Goal: Task Accomplishment & Management: Manage account settings

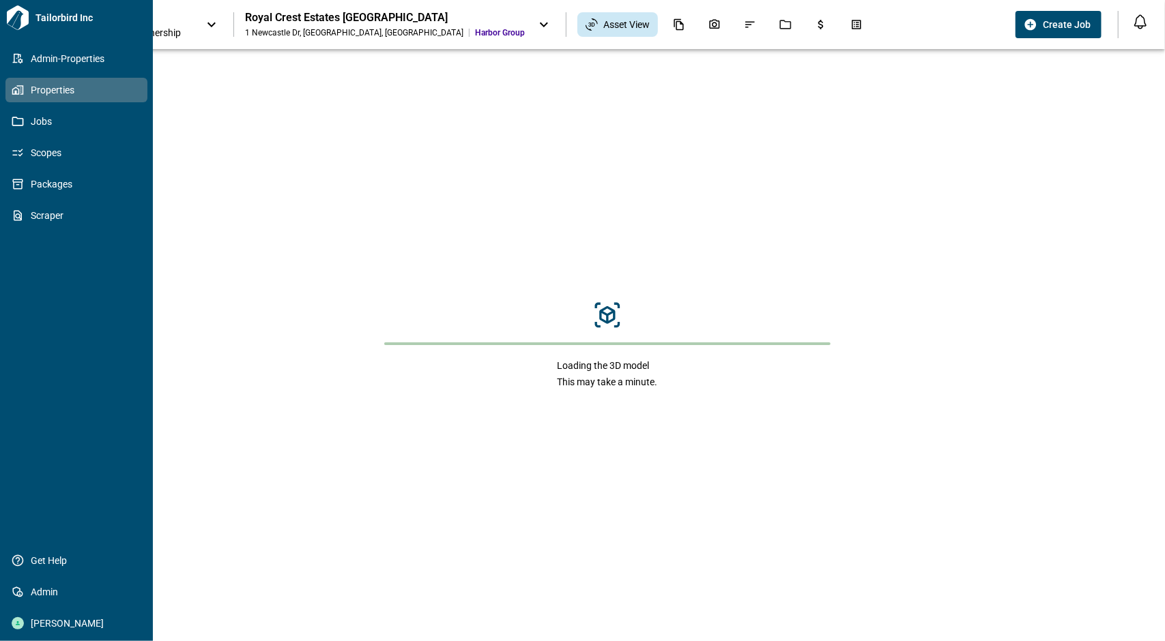
click at [27, 89] on span "Properties" at bounding box center [79, 90] width 111 height 14
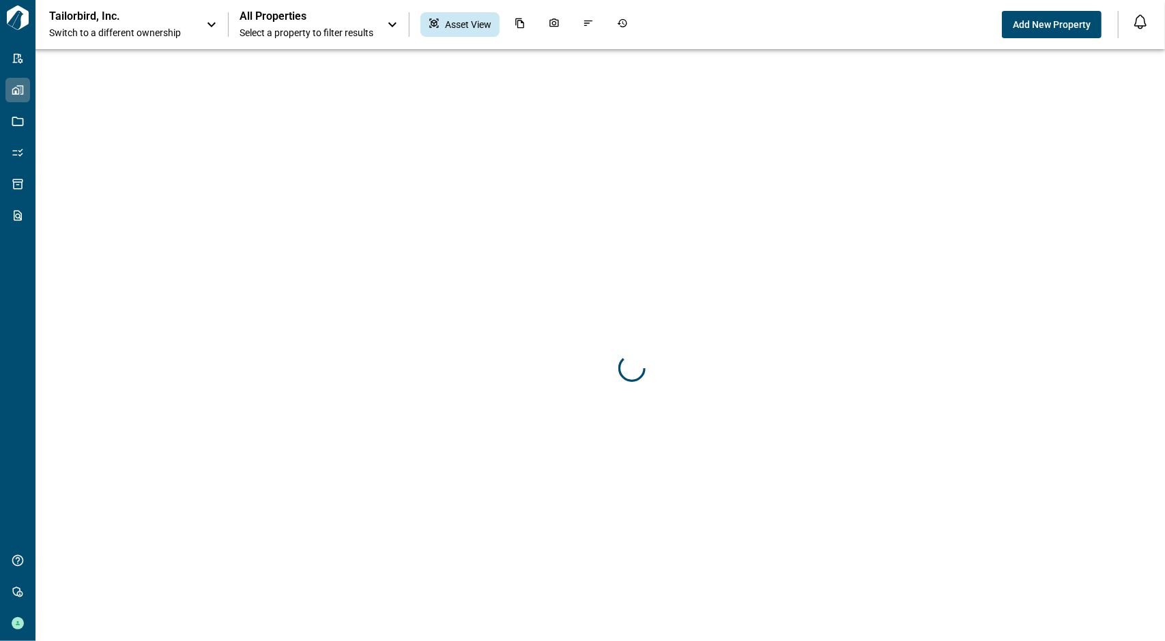
click at [186, 27] on span "Switch to a different ownership" at bounding box center [120, 33] width 143 height 14
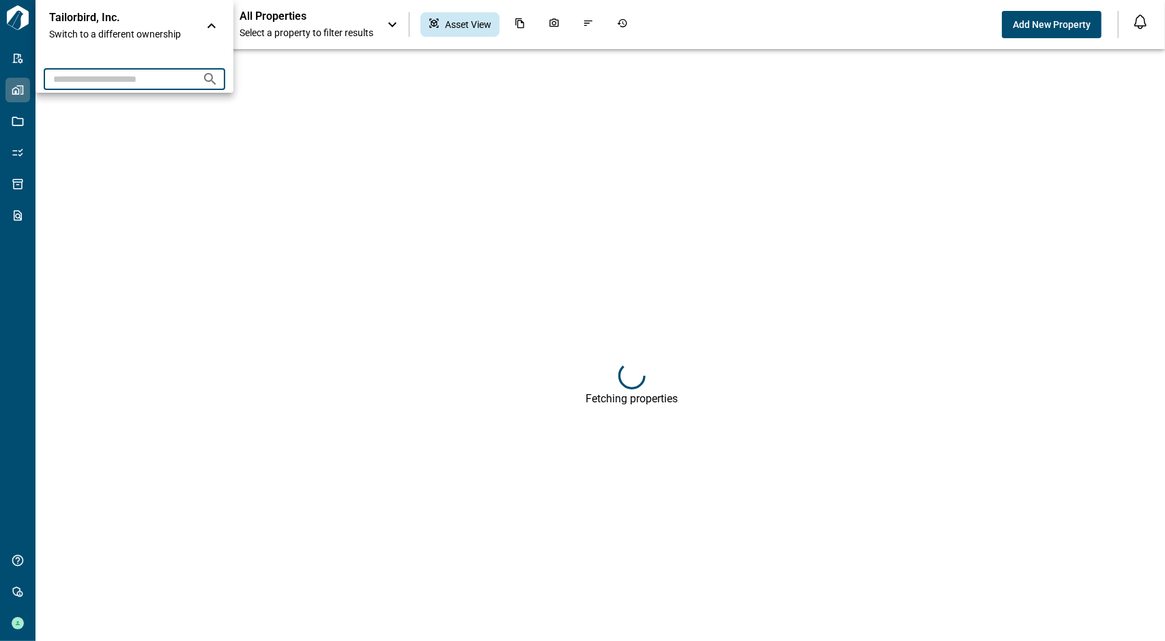
click at [135, 83] on input "text" at bounding box center [117, 78] width 147 height 25
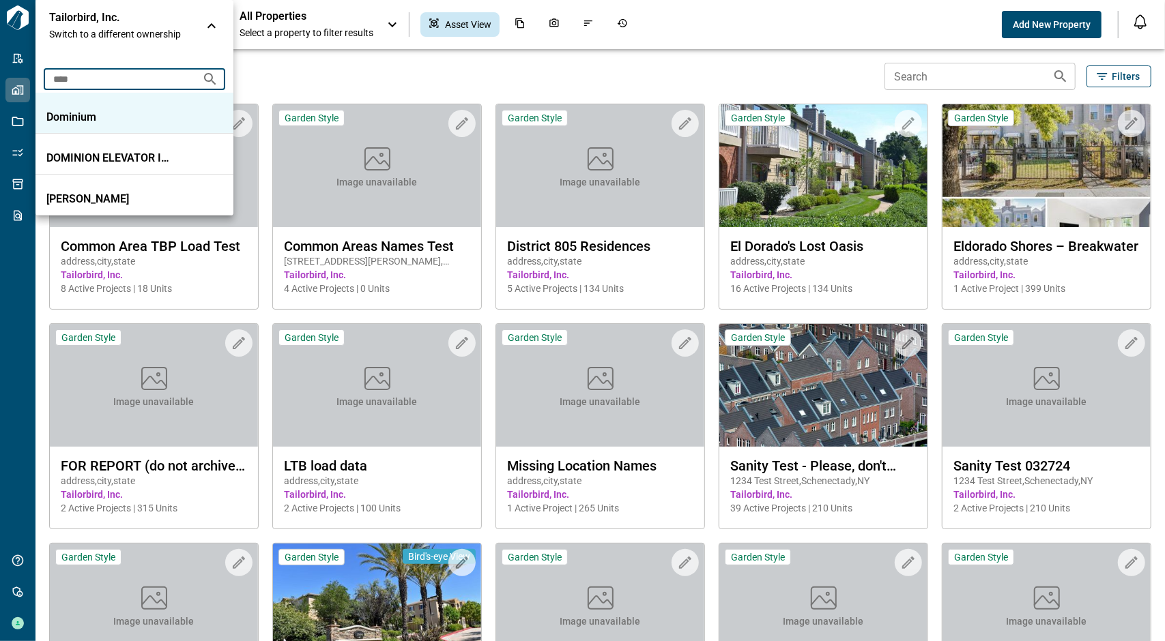
type input "****"
click at [138, 102] on li "Dominium" at bounding box center [134, 113] width 198 height 41
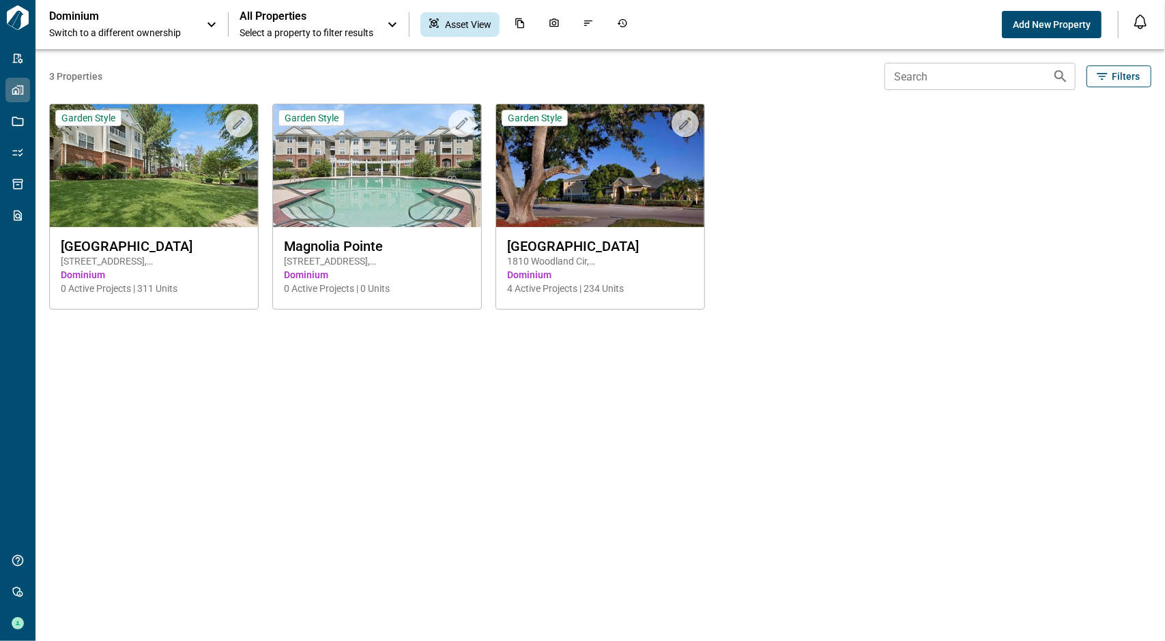
click at [322, 17] on span "All Properties" at bounding box center [306, 17] width 134 height 14
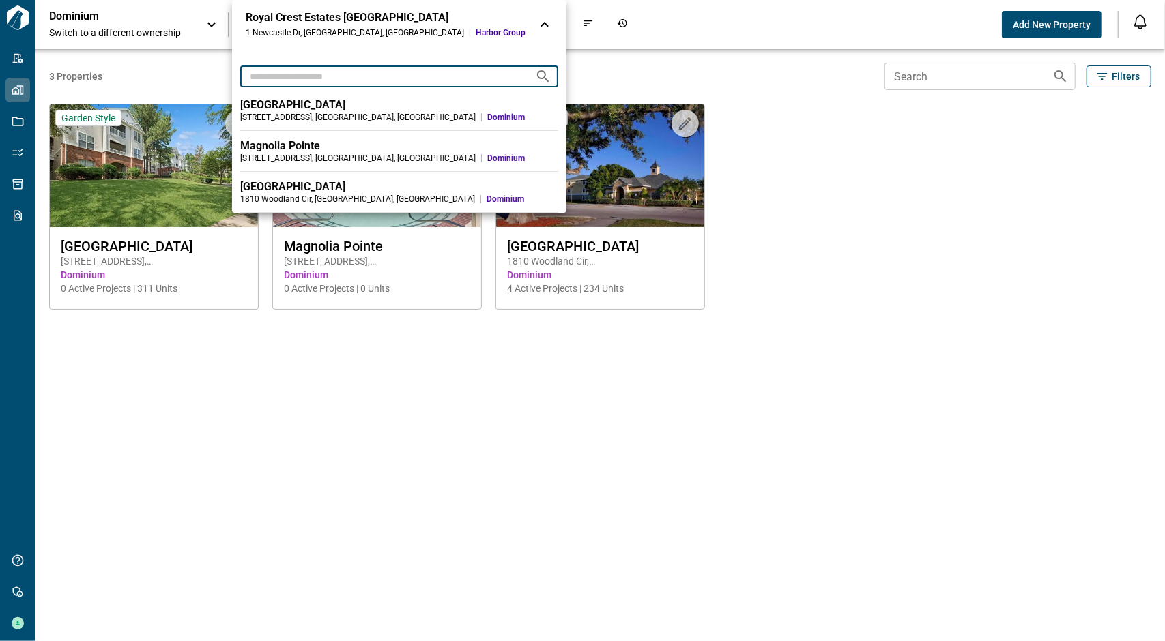
click at [323, 72] on input "text" at bounding box center [382, 75] width 284 height 25
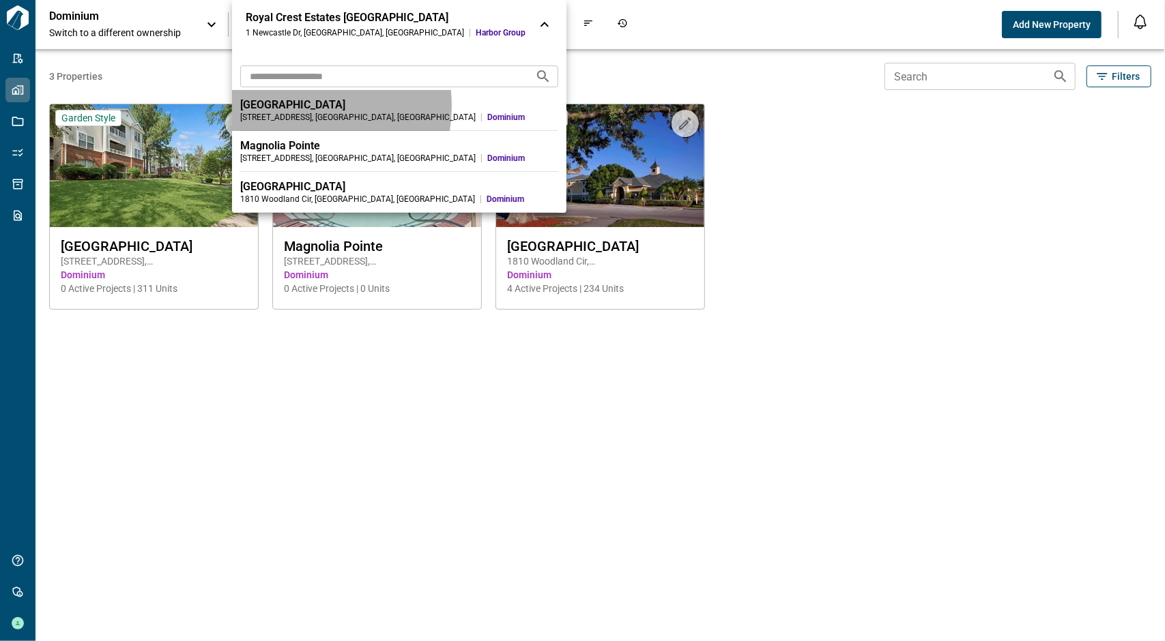
click at [285, 106] on div "Falls Pointe" at bounding box center [399, 105] width 318 height 14
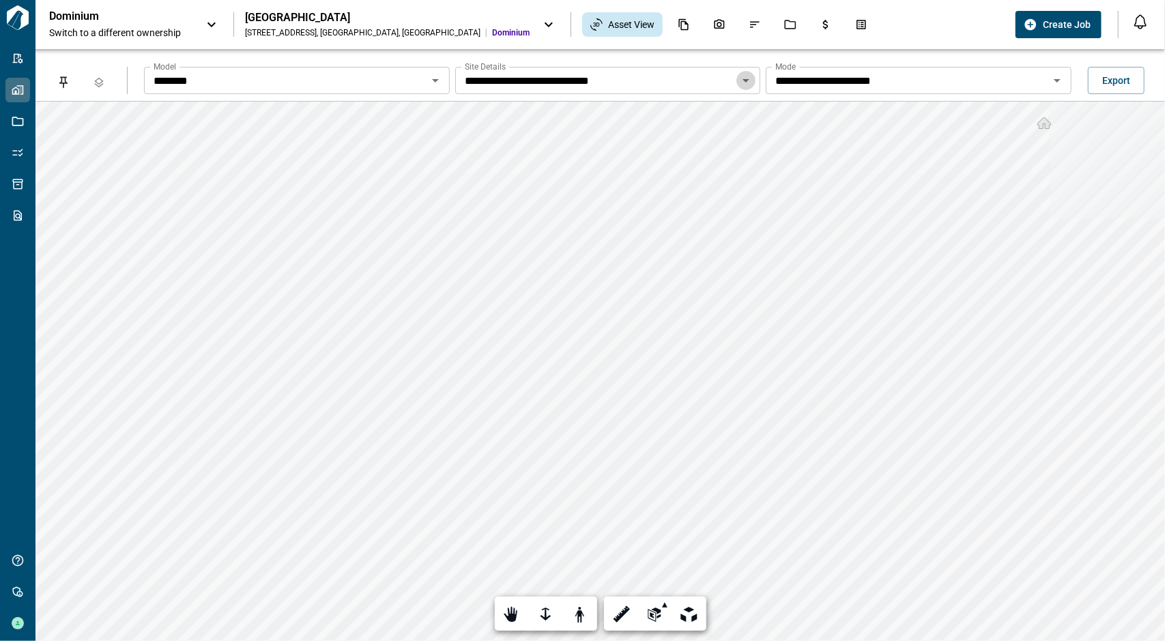
click at [742, 80] on icon "Open" at bounding box center [746, 80] width 16 height 16
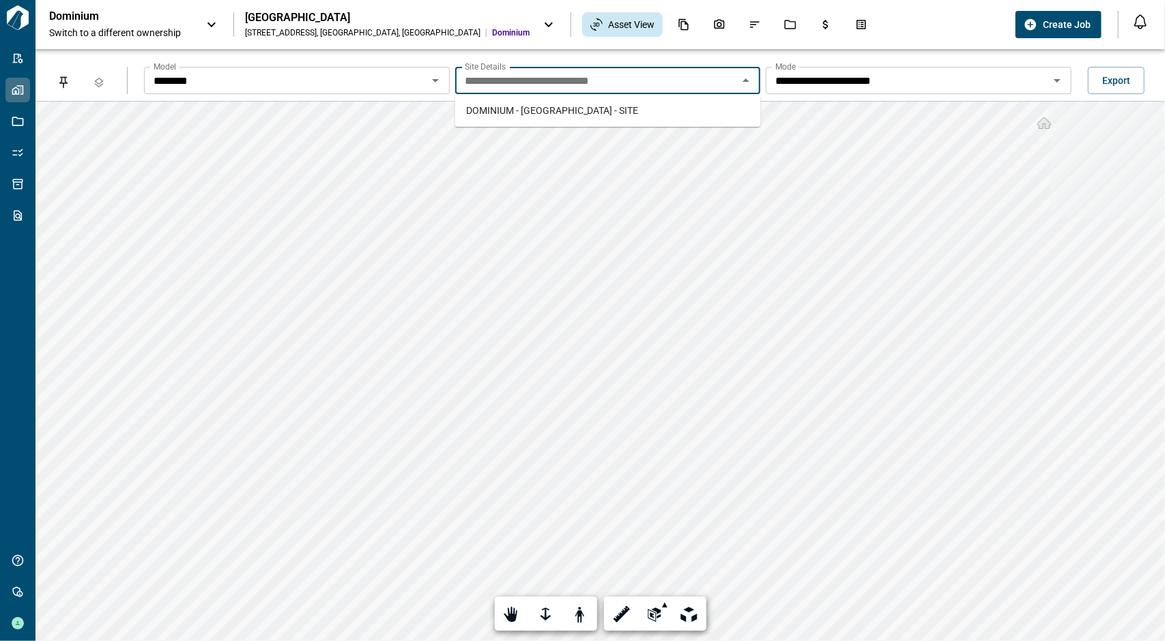
click at [743, 81] on icon "Close" at bounding box center [745, 79] width 7 height 3
click at [439, 78] on icon "Open" at bounding box center [435, 80] width 16 height 16
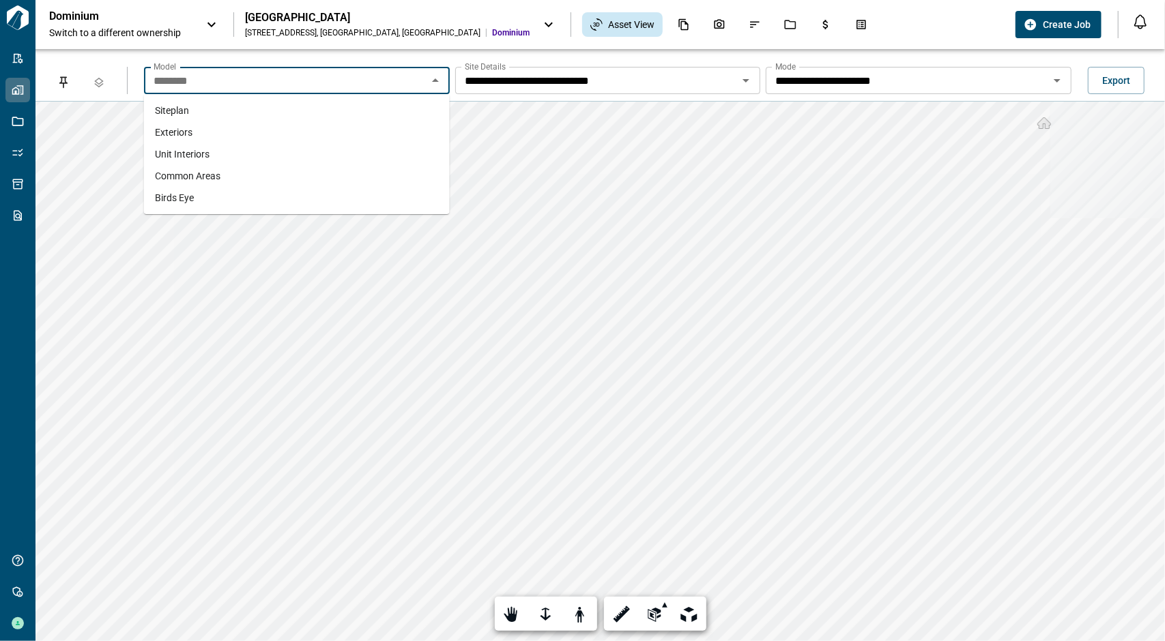
click at [278, 136] on li "Exteriors" at bounding box center [297, 132] width 306 height 22
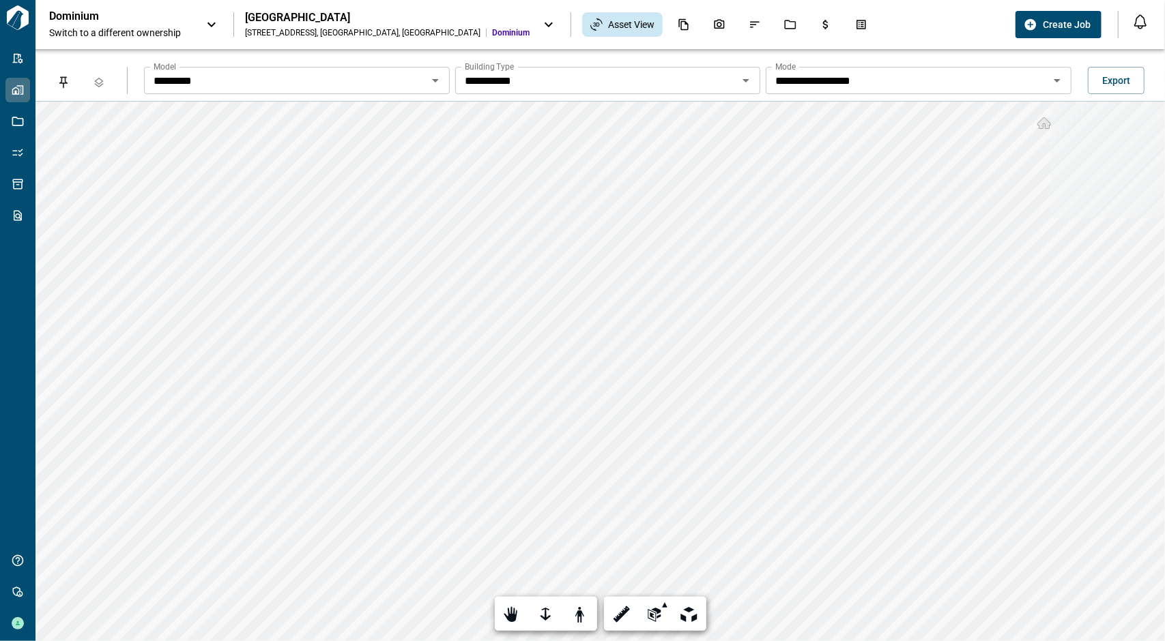
click at [1059, 73] on icon "Open" at bounding box center [1057, 80] width 16 height 16
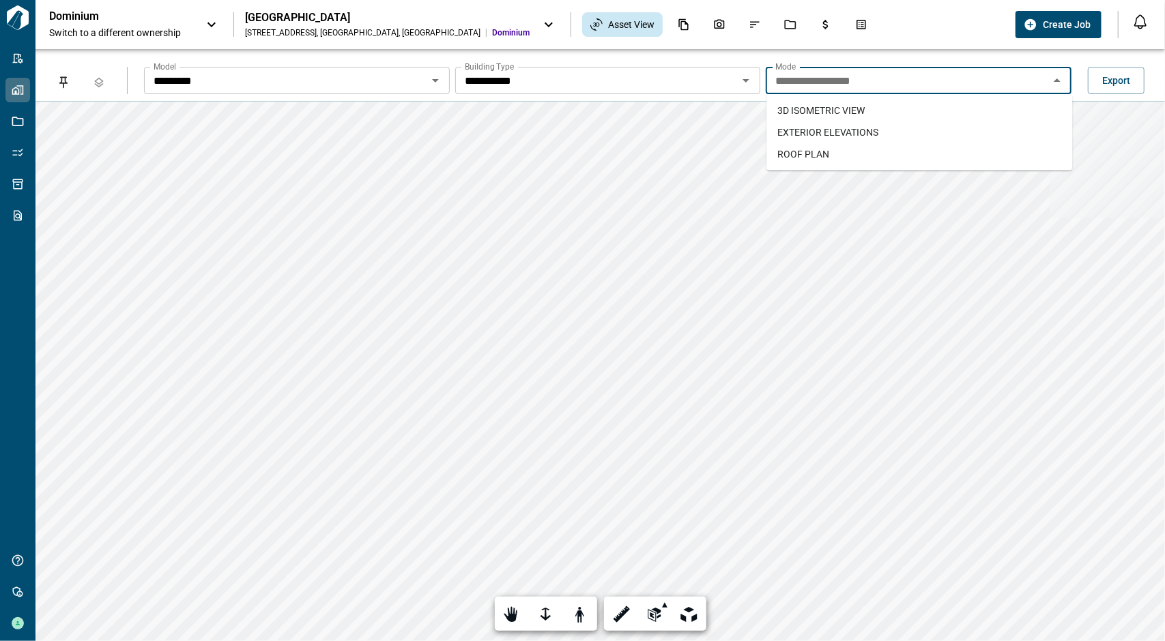
click at [900, 134] on li "EXTERIOR ELEVATIONS" at bounding box center [919, 132] width 306 height 22
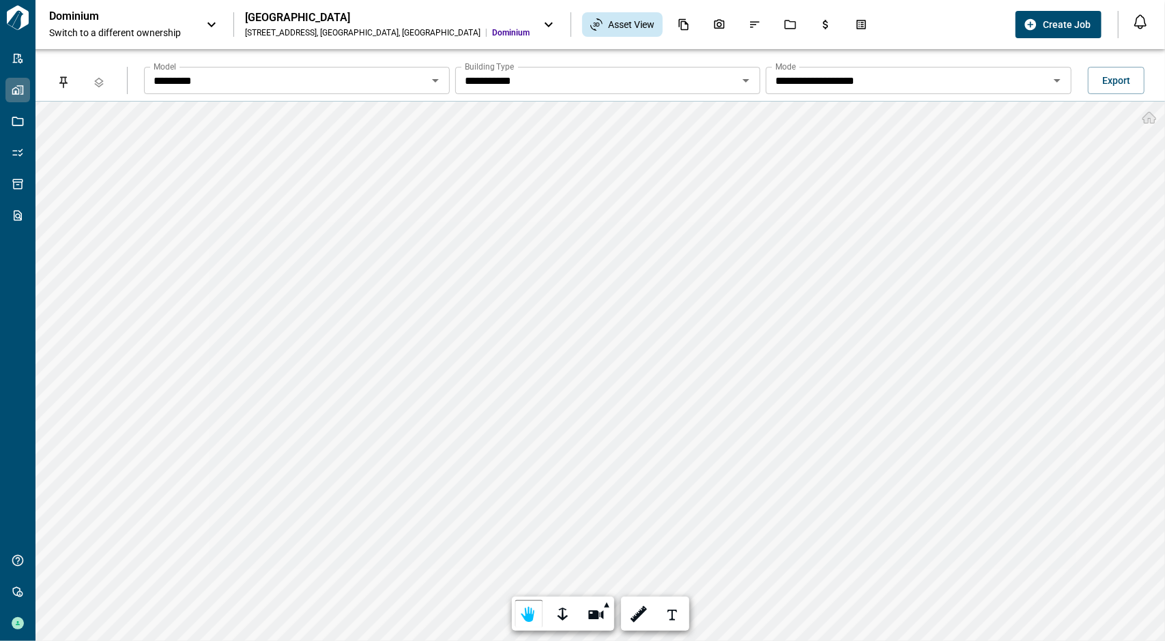
click at [433, 83] on icon "Open" at bounding box center [435, 80] width 16 height 16
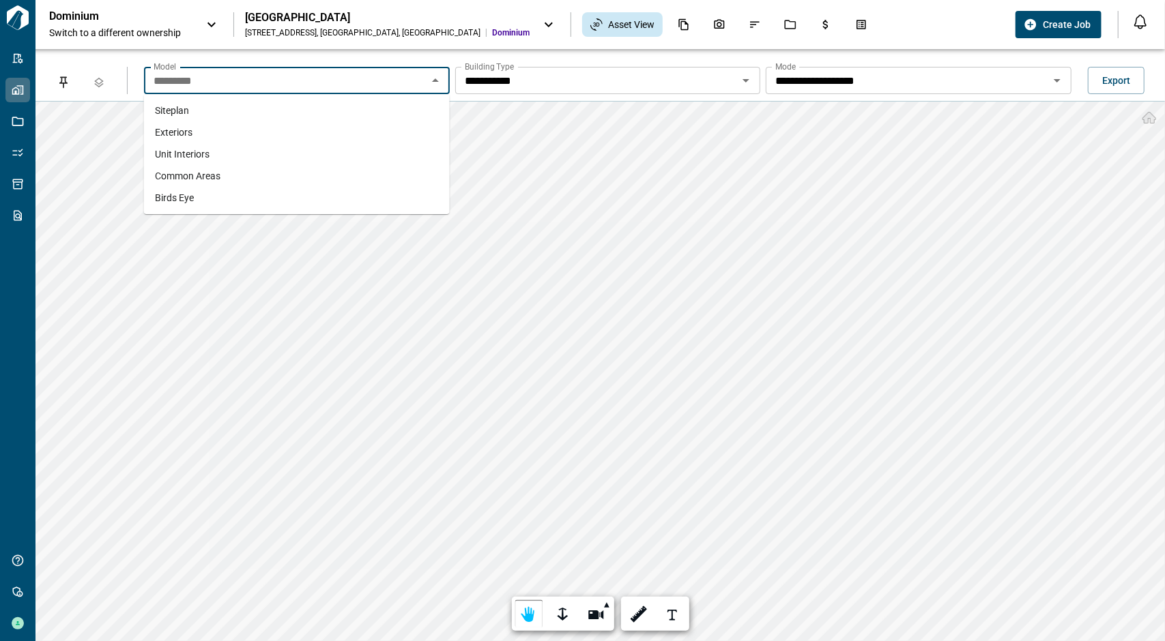
click at [377, 111] on li "Siteplan" at bounding box center [297, 111] width 306 height 22
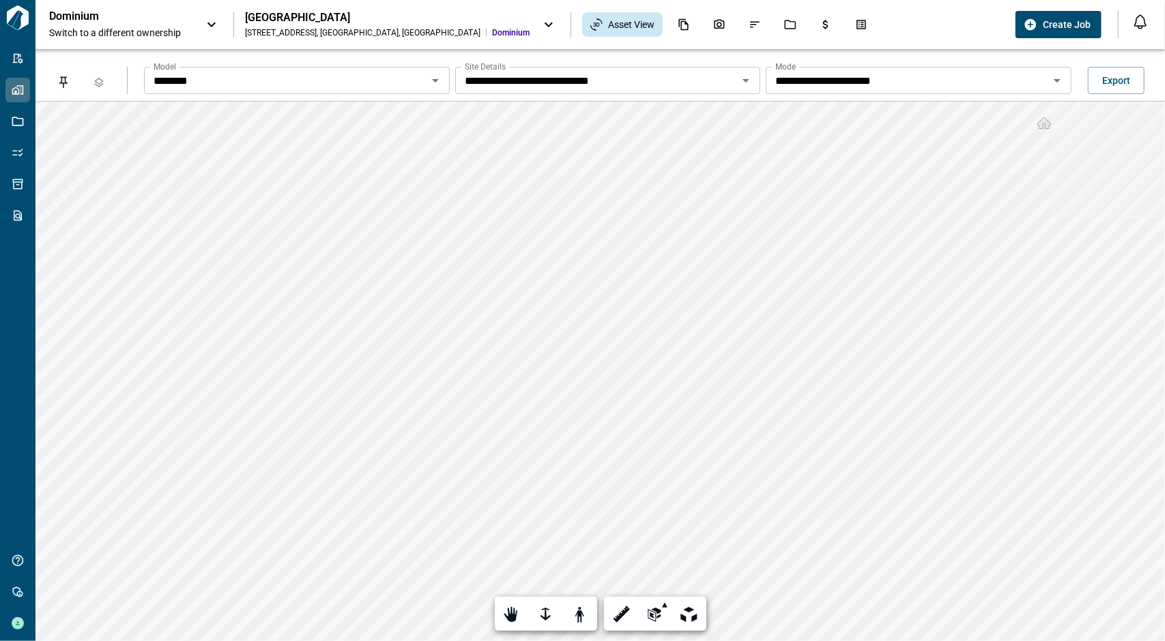
click at [261, 36] on div "100 Cascade Falls Ln , Durham , NC" at bounding box center [362, 32] width 235 height 11
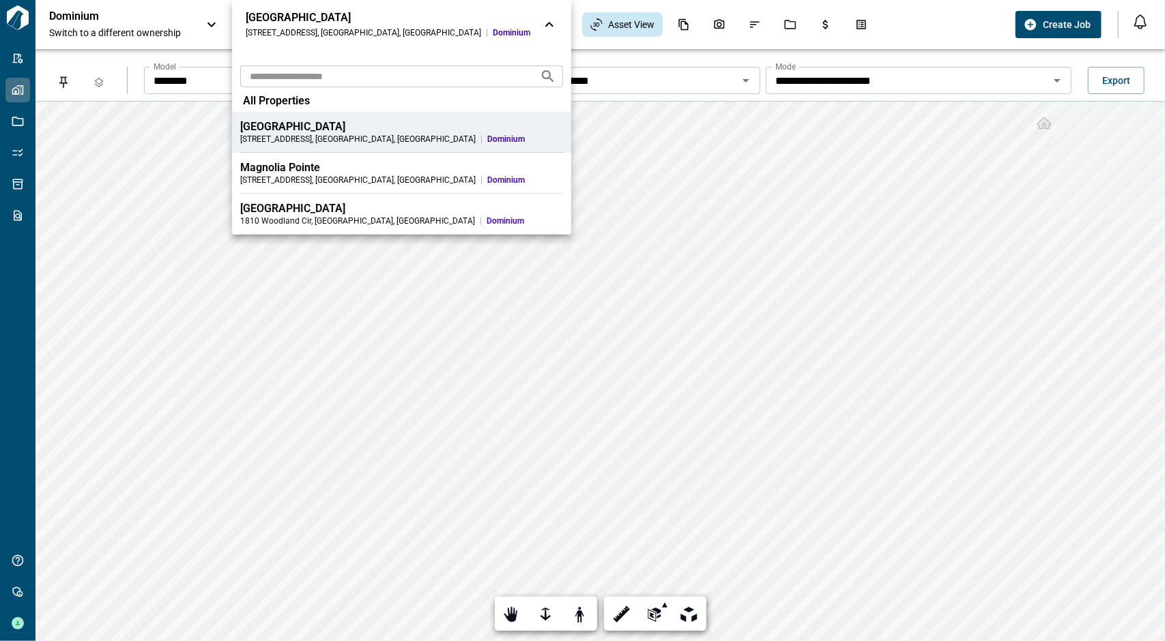
click at [570, 123] on div at bounding box center [582, 320] width 1165 height 641
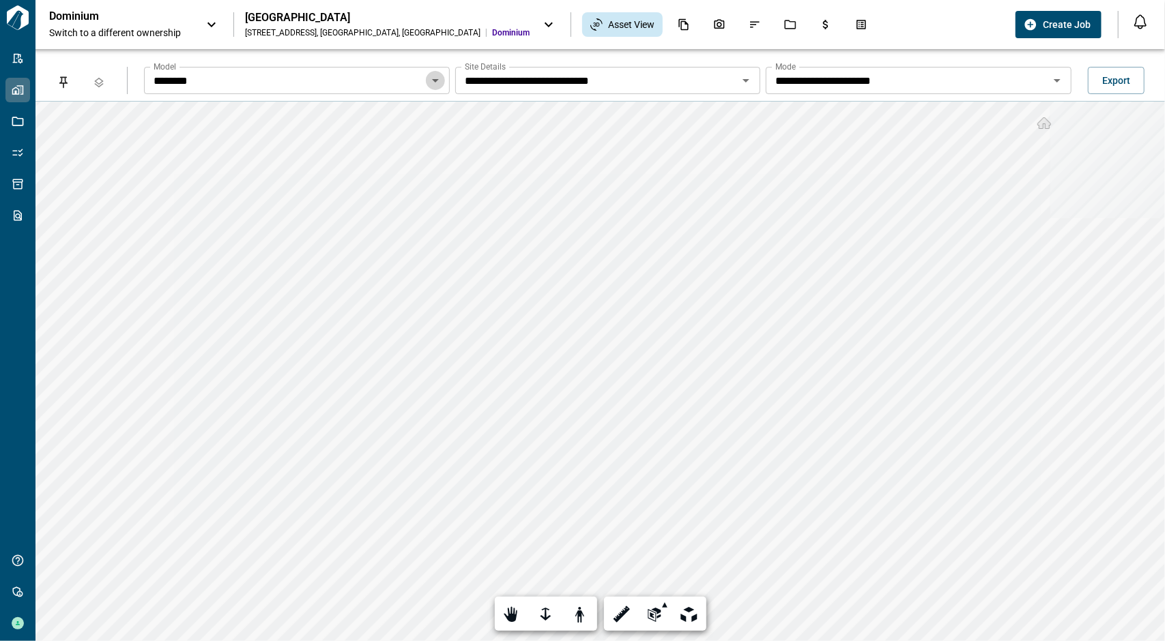
click at [437, 84] on icon "Open" at bounding box center [435, 80] width 16 height 16
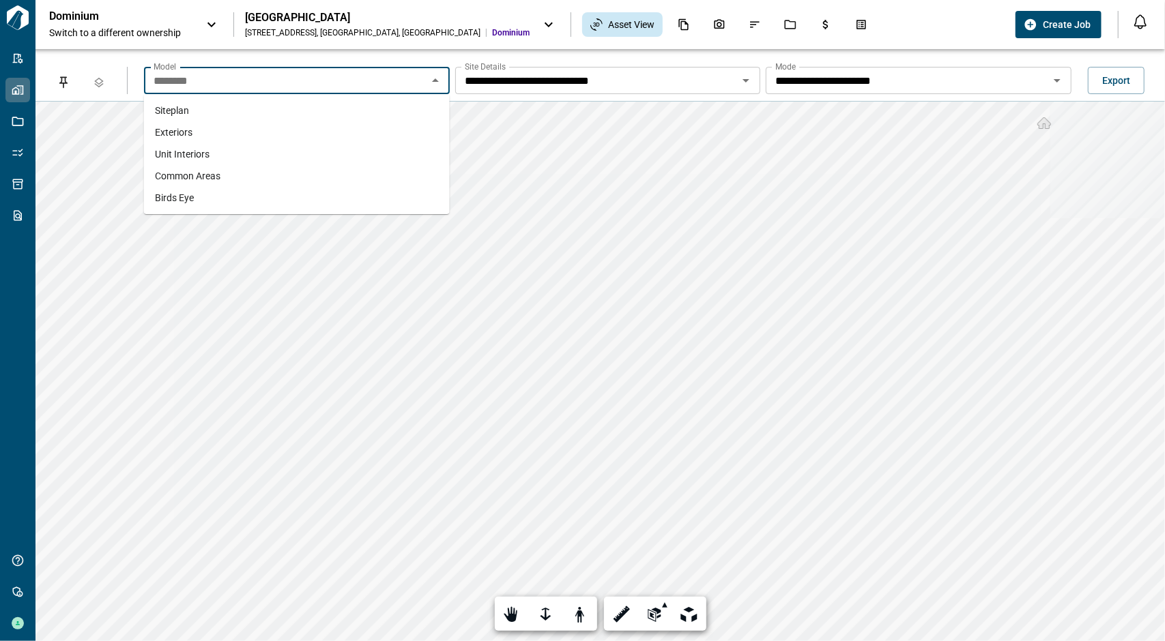
click at [241, 136] on li "Exteriors" at bounding box center [297, 132] width 306 height 22
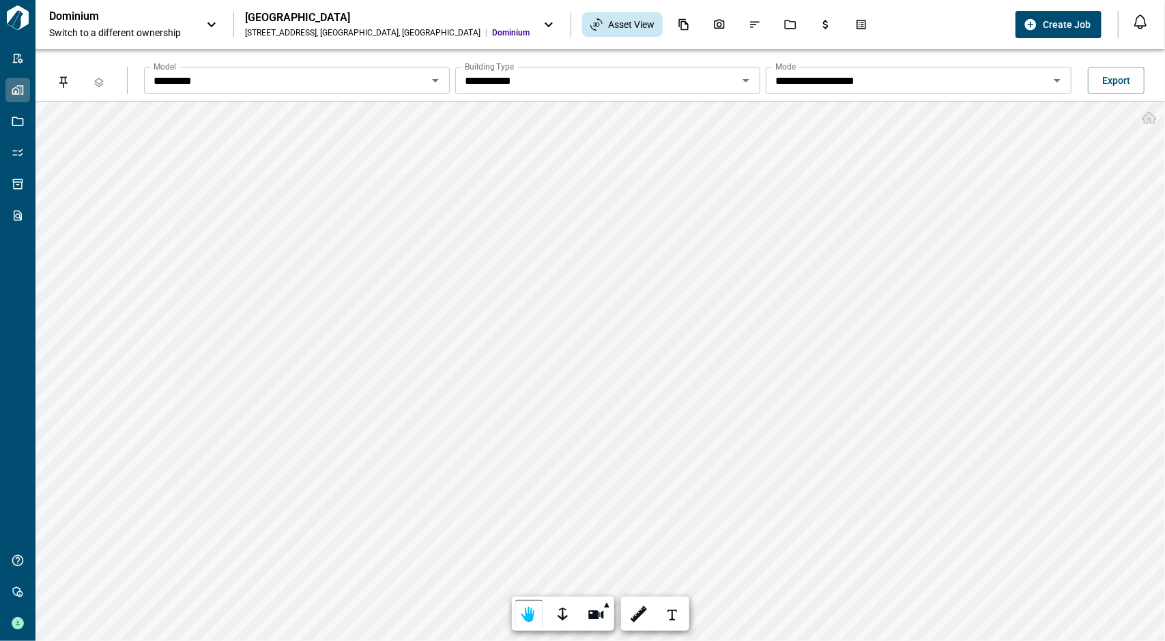
click at [755, 78] on button "Open" at bounding box center [745, 80] width 19 height 19
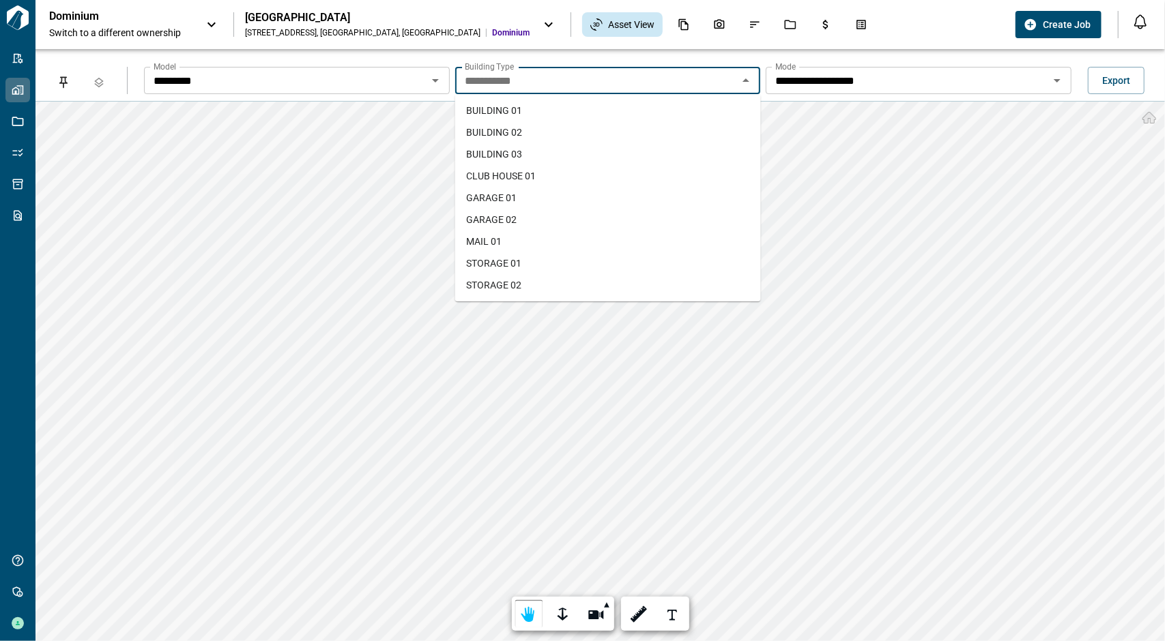
click at [733, 88] on input "**********" at bounding box center [596, 80] width 275 height 19
click at [748, 83] on icon "Close" at bounding box center [746, 80] width 16 height 16
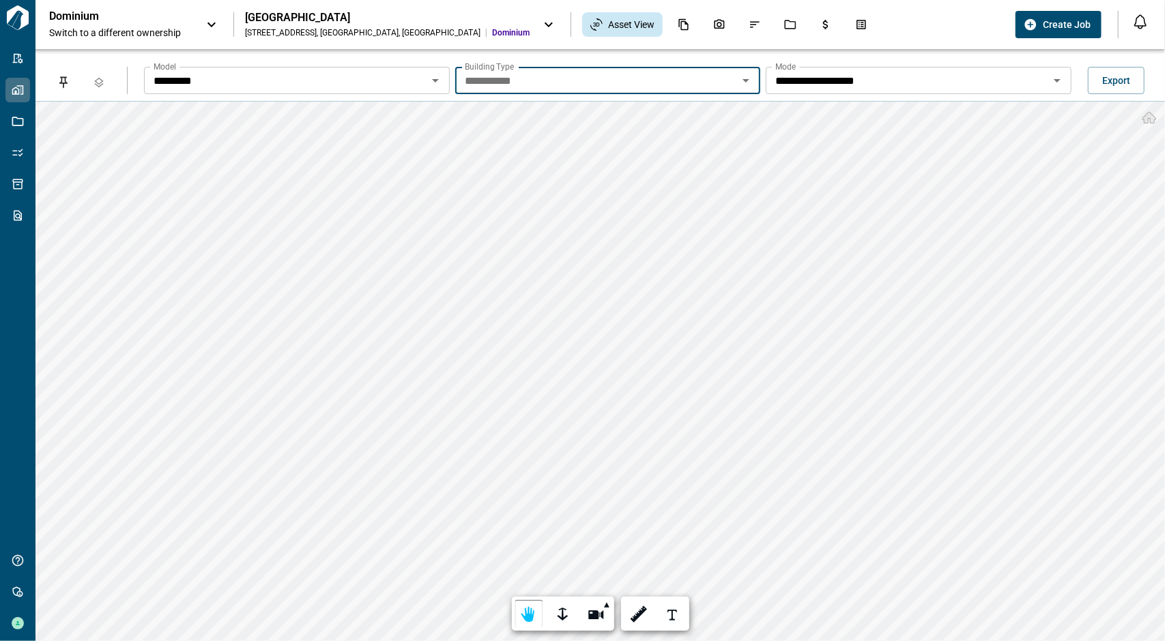
click at [748, 83] on icon "Open" at bounding box center [746, 80] width 16 height 16
